Goal: Answer question/provide support: Share knowledge or assist other users

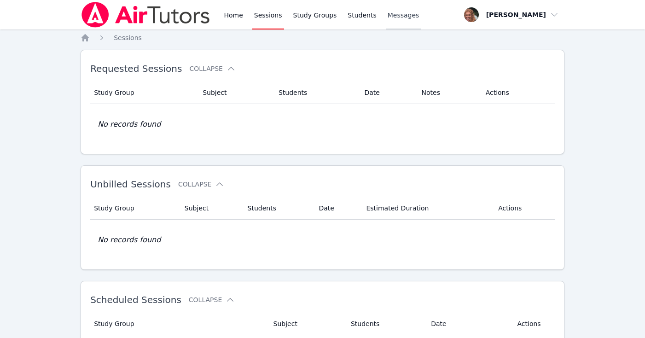
click at [399, 18] on span "Messages" at bounding box center [404, 15] width 32 height 9
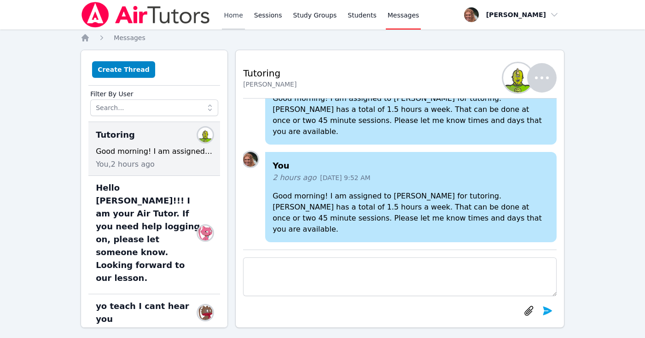
click at [234, 15] on link "Home" at bounding box center [233, 14] width 23 height 29
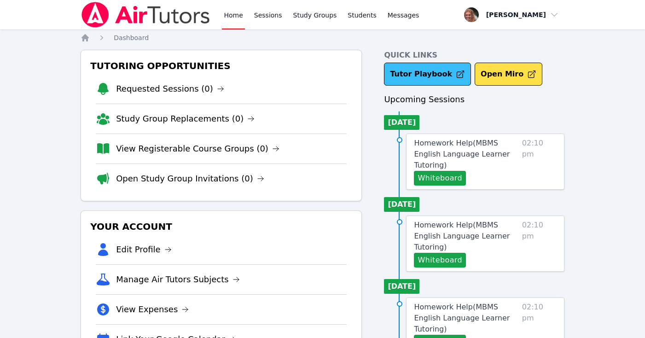
click at [439, 72] on link "Tutor Playbook" at bounding box center [427, 74] width 87 height 23
click at [266, 16] on link "Sessions" at bounding box center [268, 14] width 32 height 29
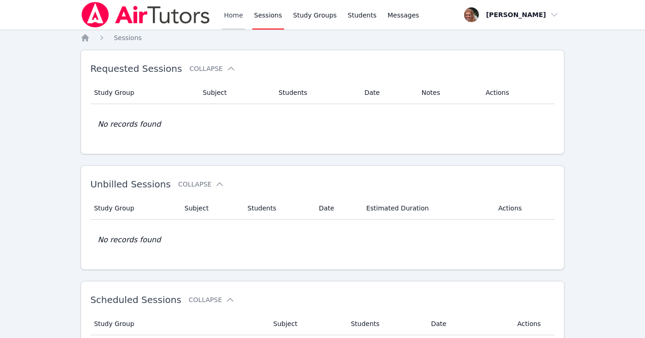
click at [234, 17] on link "Home" at bounding box center [233, 14] width 23 height 29
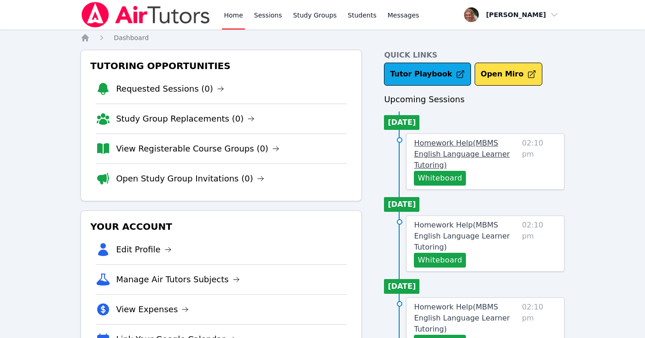
click at [492, 143] on span "Homework Help ( MBMS English Language Learner Tutoring )" at bounding box center [462, 154] width 96 height 31
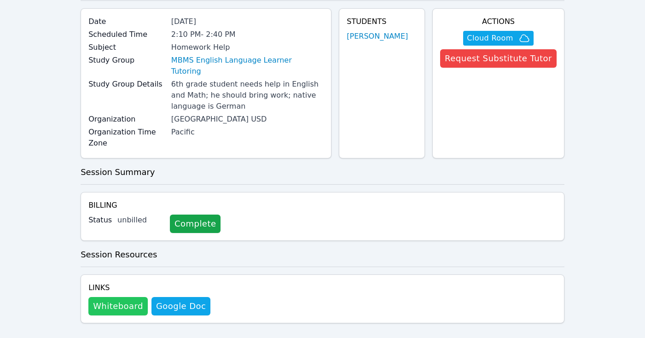
click at [127, 297] on button "Whiteboard" at bounding box center [117, 306] width 59 height 18
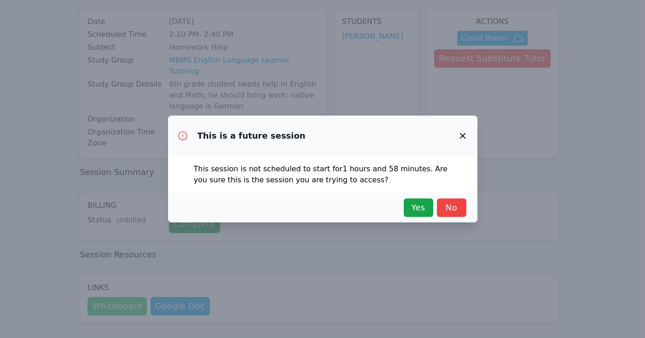
scroll to position [57, 0]
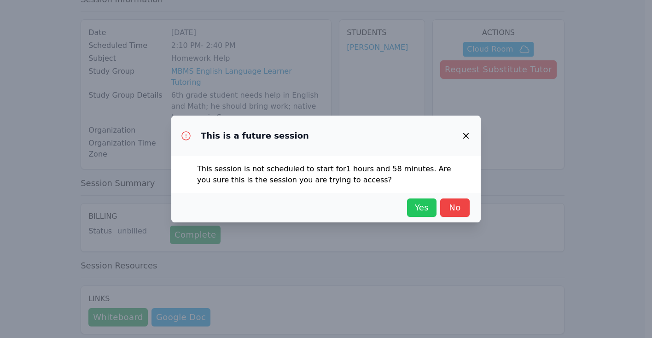
click at [415, 209] on span "Yes" at bounding box center [422, 207] width 20 height 13
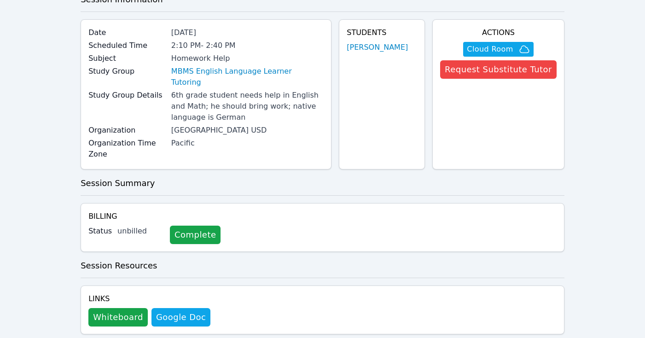
scroll to position [52, 0]
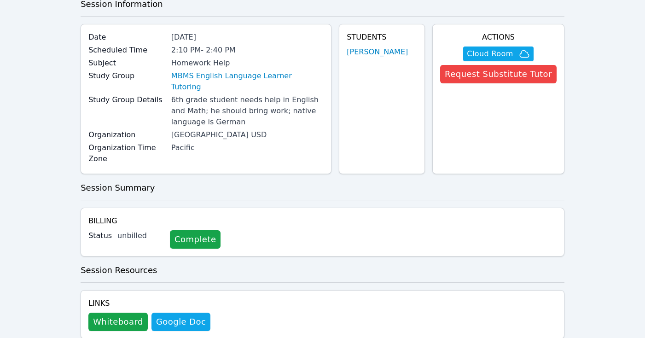
click at [287, 78] on link "MBMS English Language Learner Tutoring" at bounding box center [247, 81] width 152 height 22
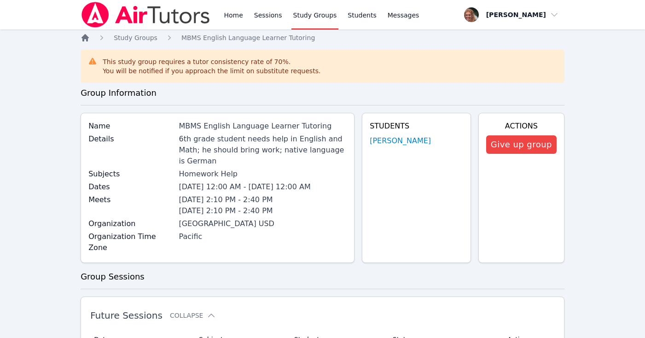
click at [83, 41] on icon "Breadcrumb" at bounding box center [85, 37] width 7 height 7
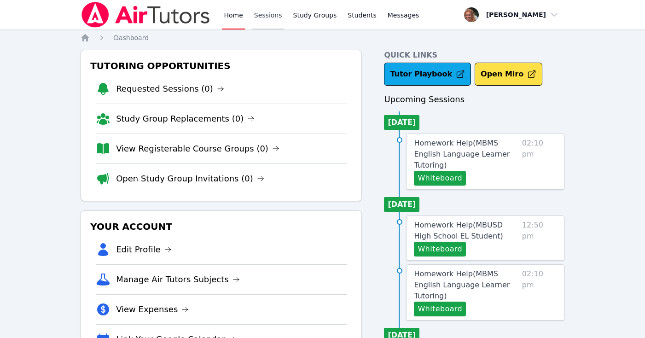
click at [272, 18] on link "Sessions" at bounding box center [268, 14] width 32 height 29
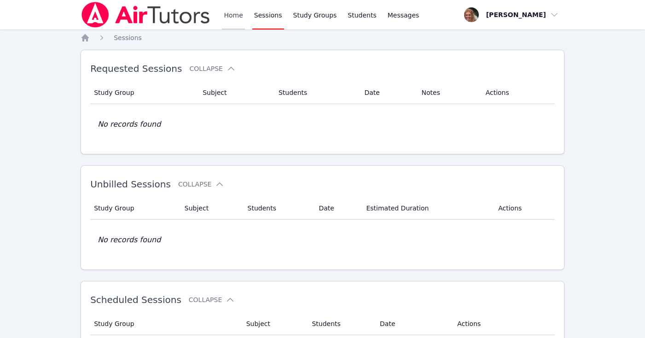
click at [226, 16] on link "Home" at bounding box center [233, 14] width 23 height 29
